Goal: Navigation & Orientation: Find specific page/section

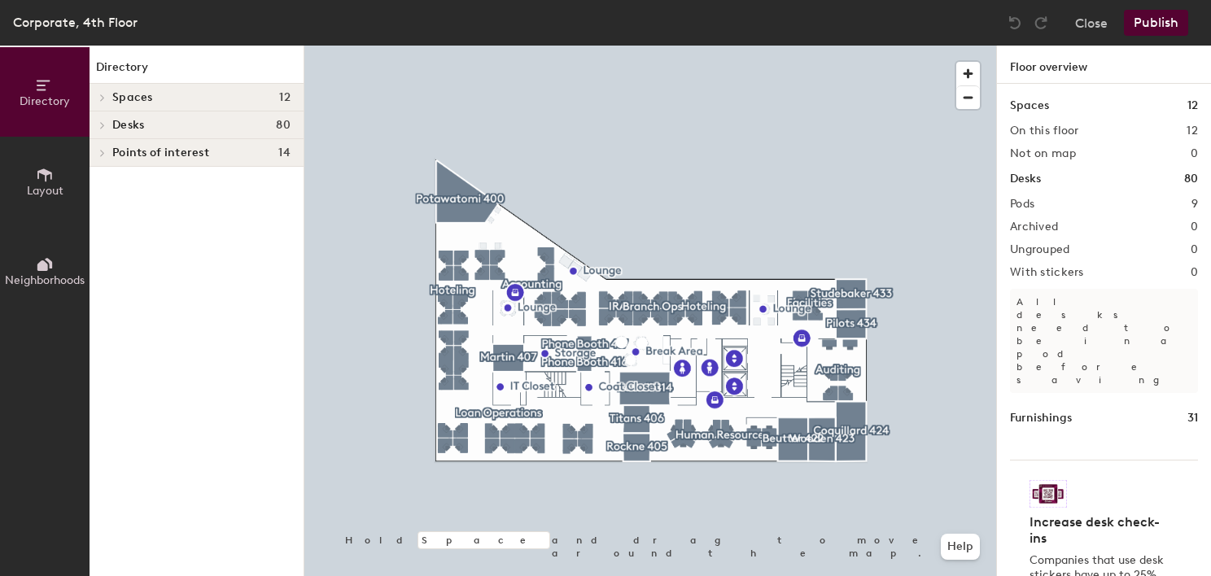
click at [41, 278] on span "Neighborhoods" at bounding box center [45, 280] width 80 height 14
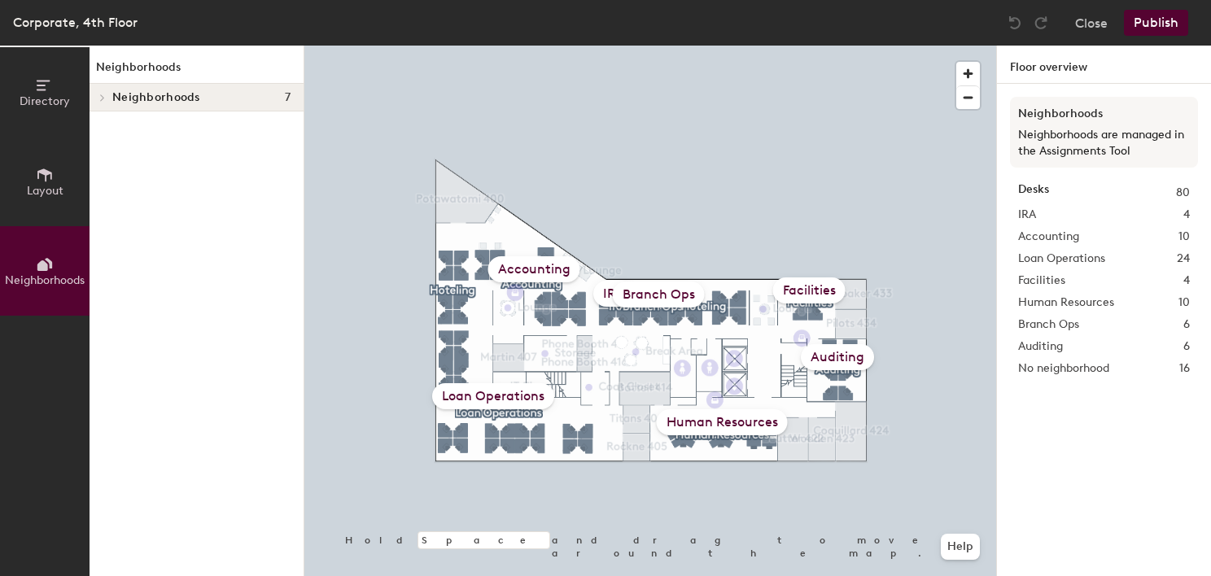
click at [113, 91] on span "Neighborhoods" at bounding box center [156, 97] width 88 height 13
click at [141, 120] on p "IRA" at bounding box center [201, 125] width 178 height 21
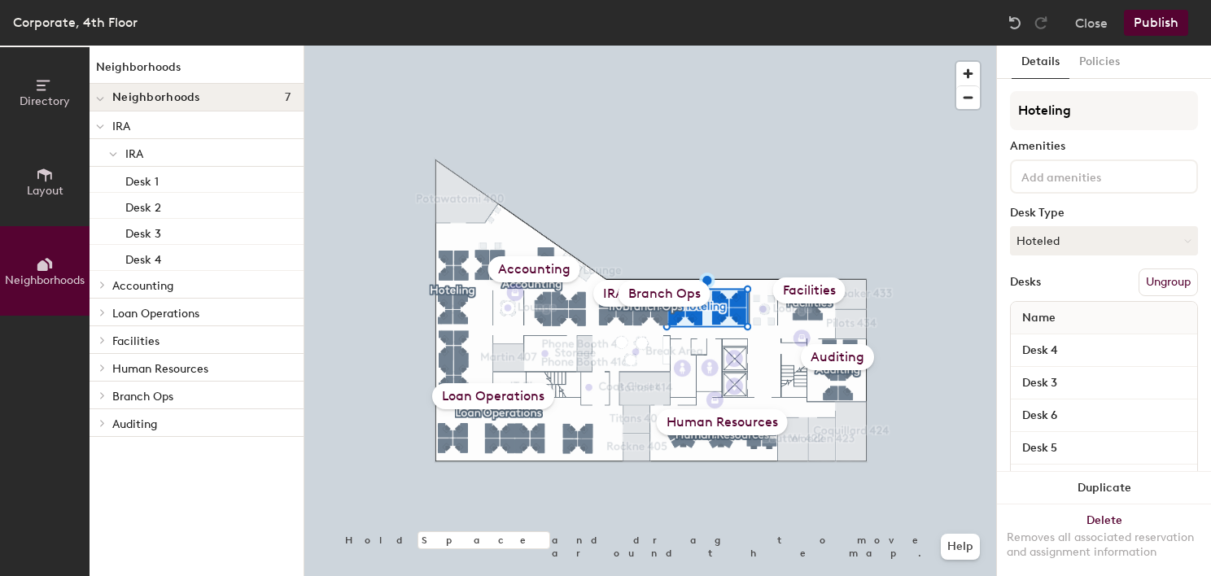
click at [49, 188] on span "Layout" at bounding box center [45, 191] width 37 height 14
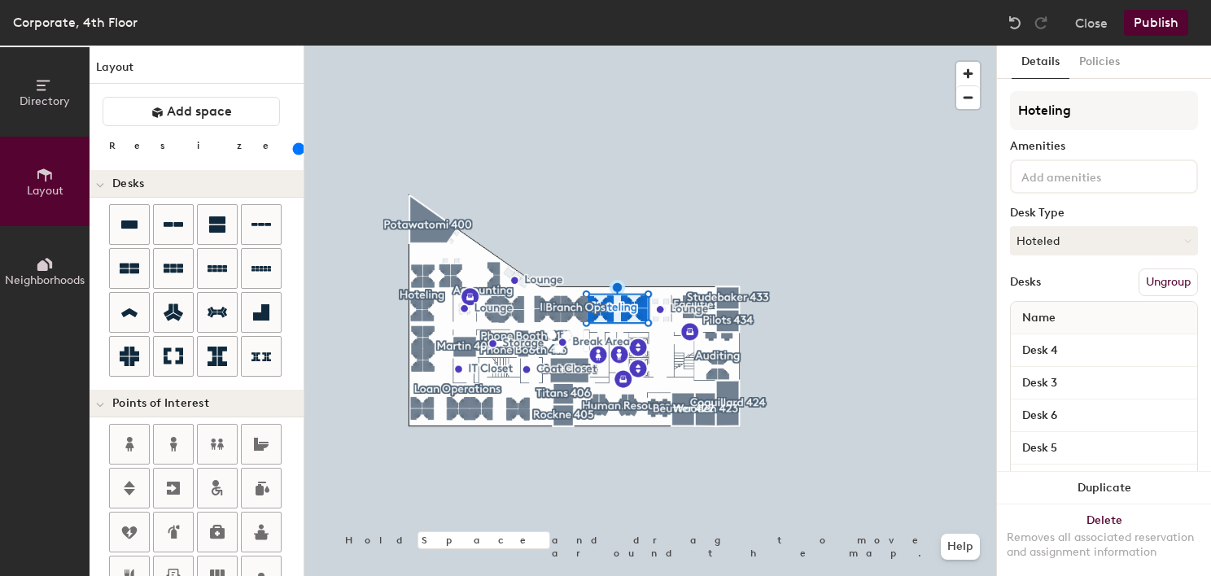
click at [51, 99] on span "Directory" at bounding box center [45, 101] width 50 height 14
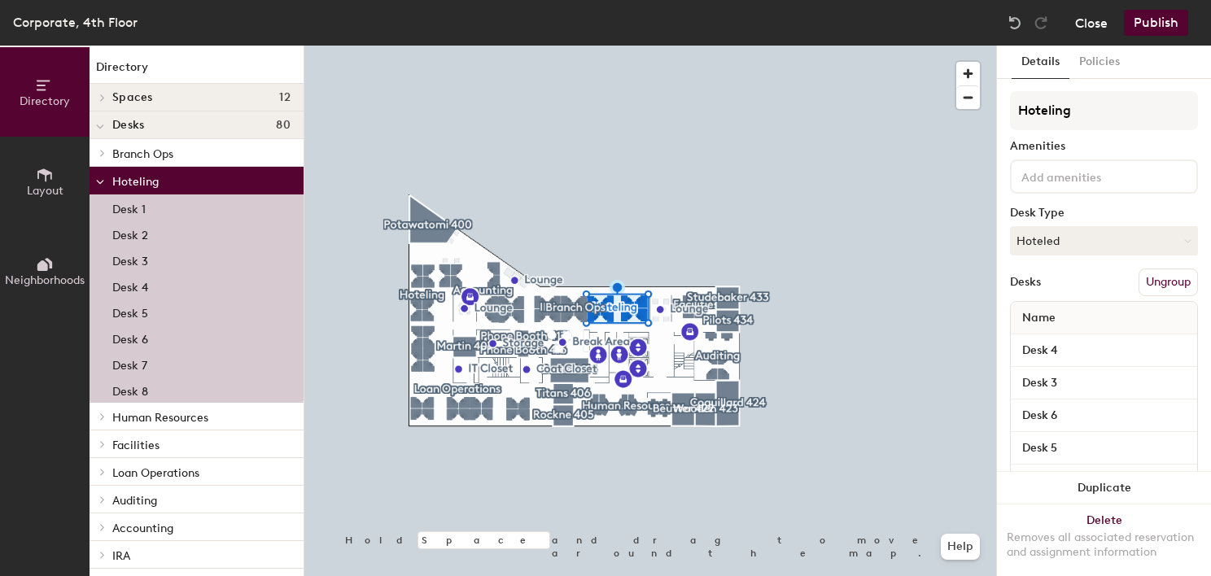
click at [1089, 28] on button "Close" at bounding box center [1091, 23] width 33 height 26
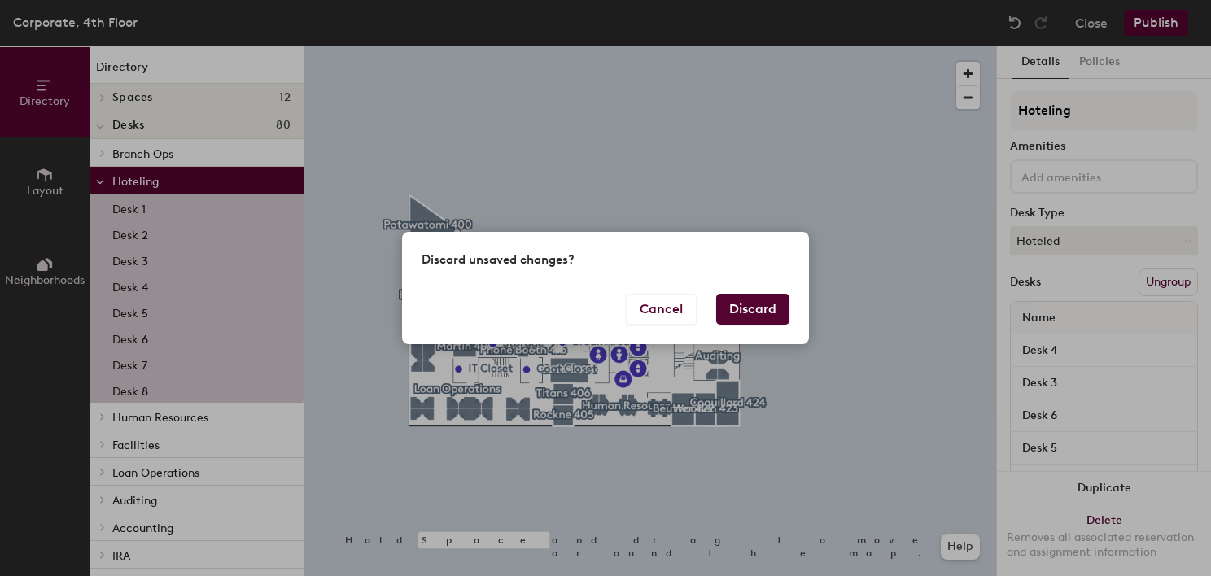
click at [729, 321] on button "Discard" at bounding box center [752, 309] width 73 height 31
